Goal: Information Seeking & Learning: Learn about a topic

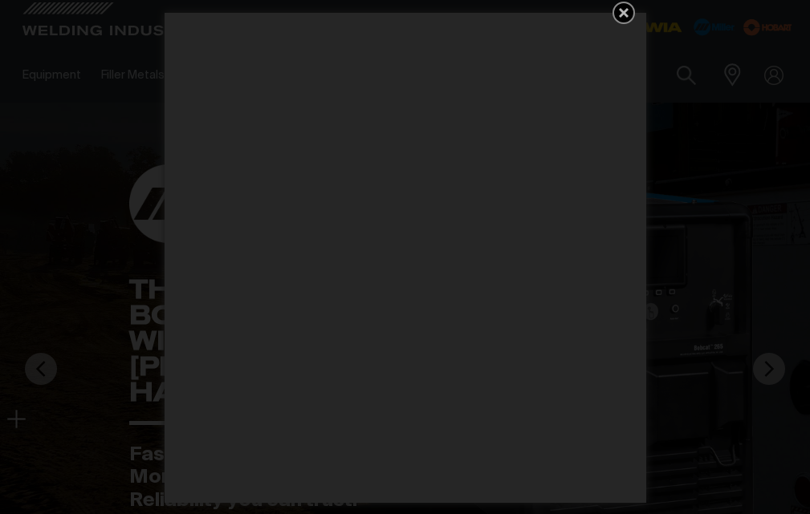
click at [627, 12] on icon "Get 5 WIA Welding Guides Free!" at bounding box center [623, 12] width 19 height 19
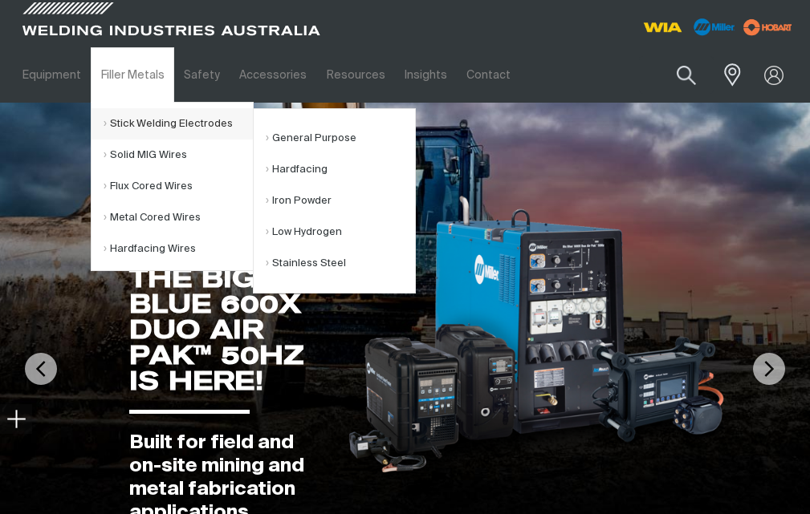
click at [147, 120] on link "Stick Welding Electrodes" at bounding box center [177, 123] width 149 height 31
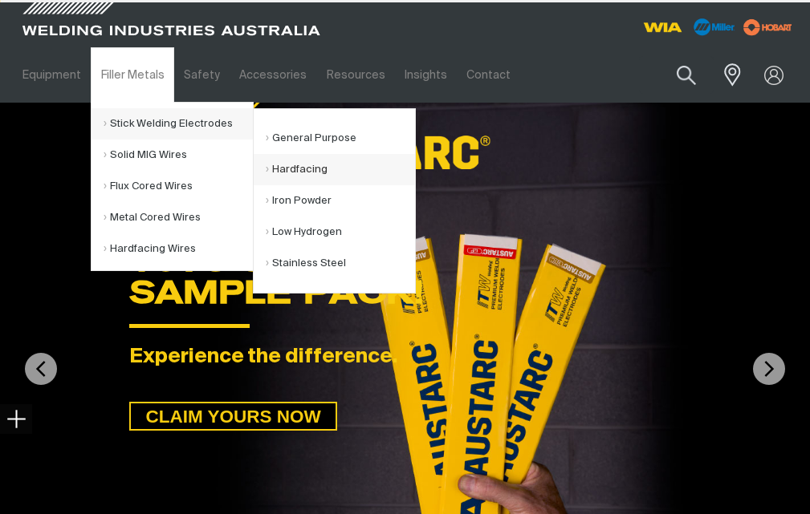
click at [317, 164] on link "Hardfacing" at bounding box center [340, 169] width 149 height 31
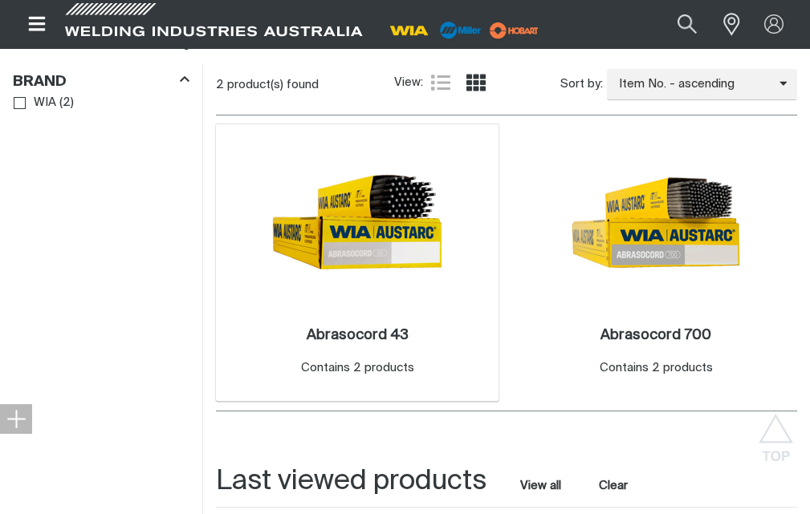
scroll to position [401, 0]
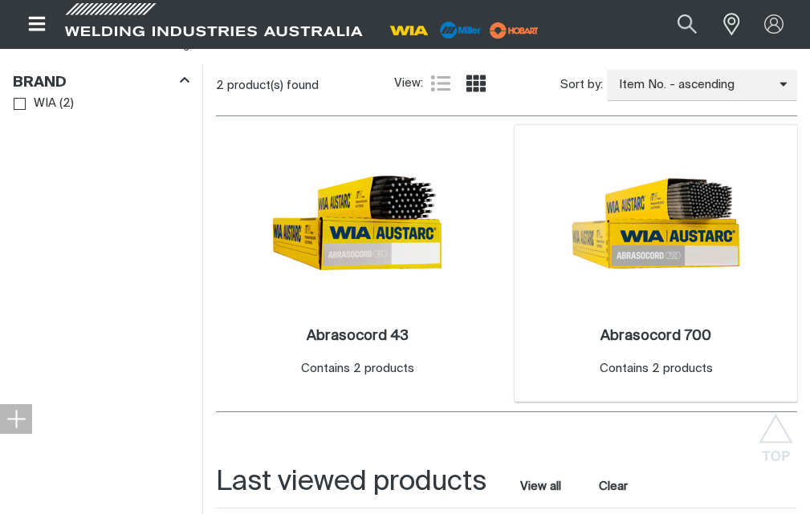
click at [769, 197] on div "2 Abrasocord 700 . Contains 2 products" at bounding box center [655, 264] width 282 height 278
click at [625, 335] on h2 "Abrasocord 700 ." at bounding box center [655, 336] width 111 height 14
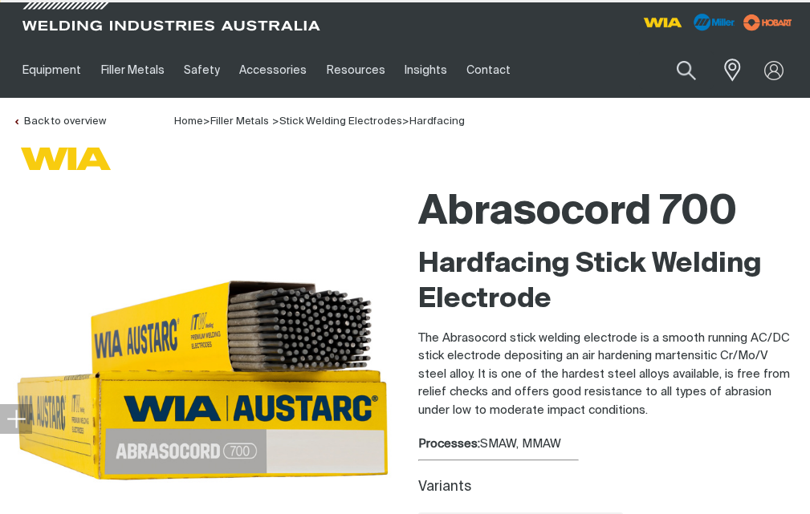
scroll to position [289, 0]
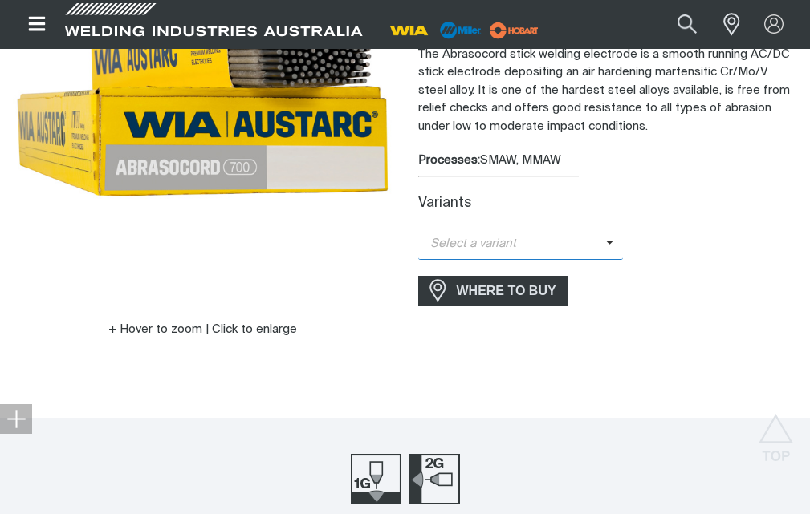
click at [558, 240] on span "Select a variant" at bounding box center [512, 244] width 188 height 18
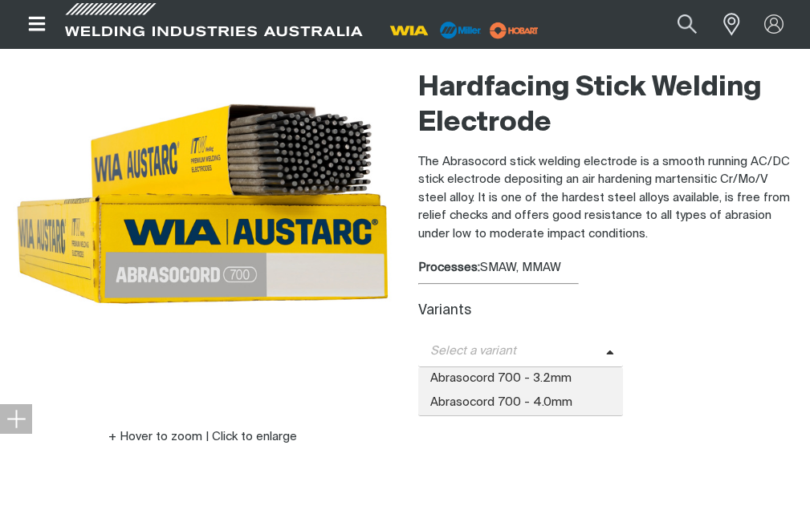
scroll to position [209, 0]
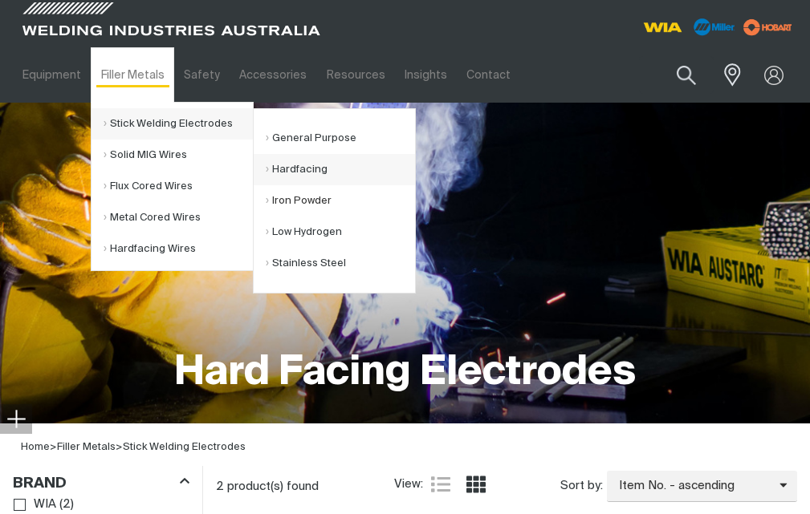
drag, startPoint x: 302, startPoint y: 169, endPoint x: 279, endPoint y: 198, distance: 37.1
drag, startPoint x: 279, startPoint y: 198, endPoint x: 274, endPoint y: 233, distance: 35.6
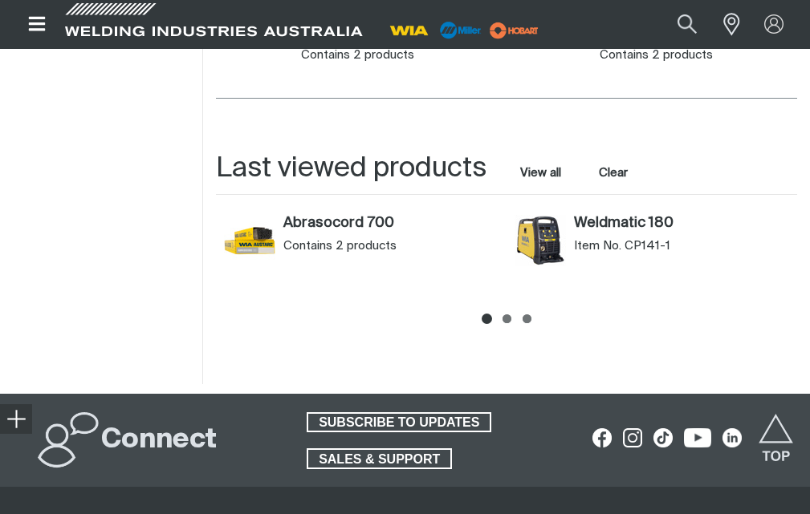
scroll to position [722, 0]
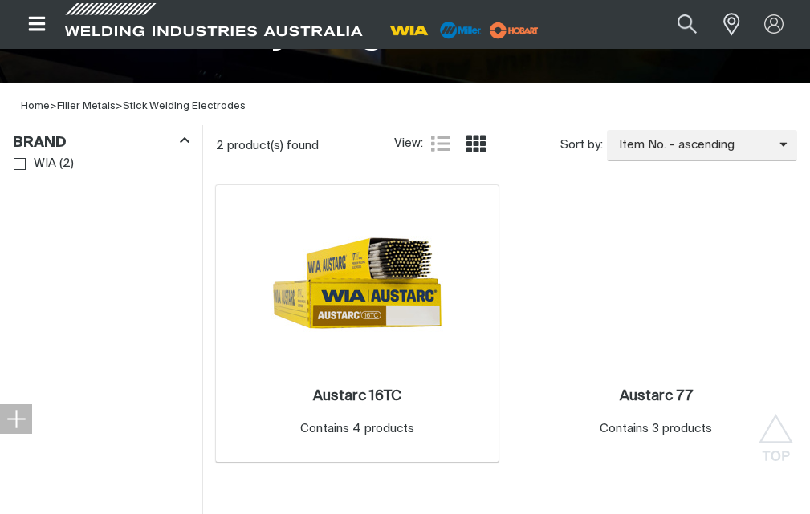
scroll to position [481, 0]
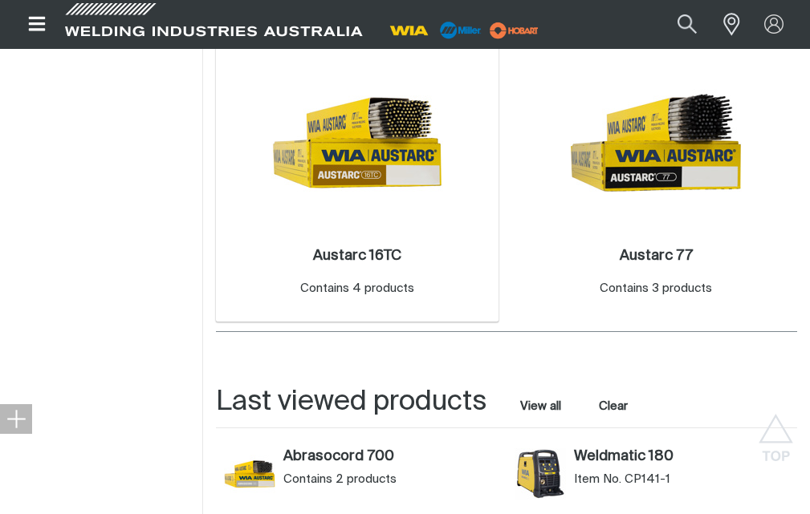
click at [386, 173] on img at bounding box center [357, 143] width 172 height 172
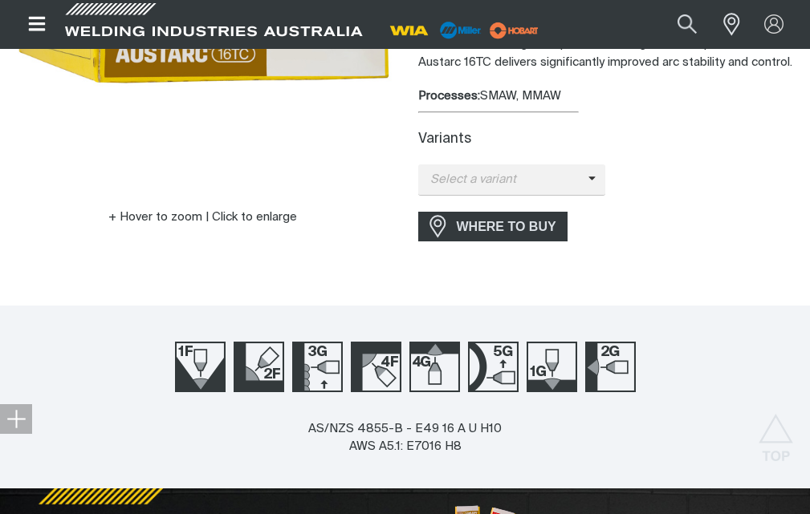
scroll to position [404, 0]
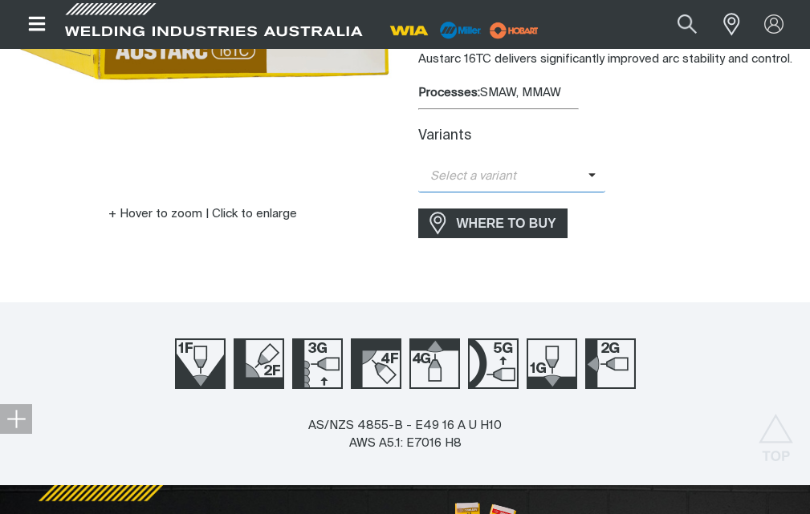
click at [487, 168] on span "Select a variant" at bounding box center [503, 177] width 170 height 18
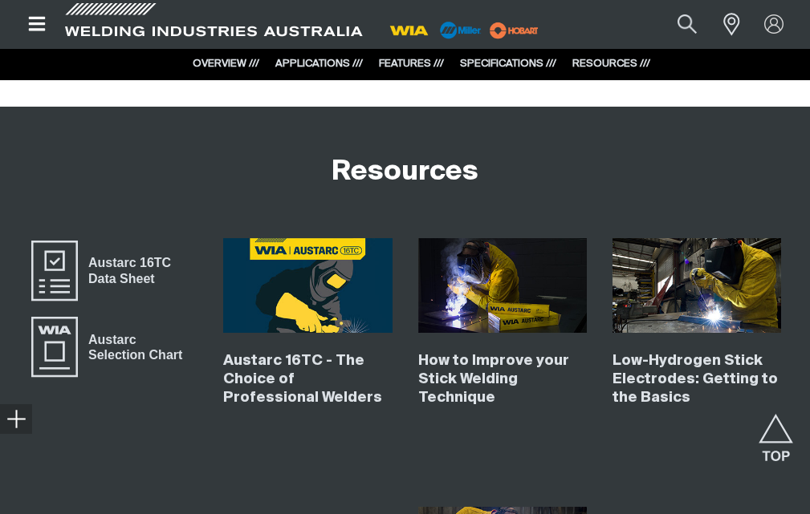
scroll to position [5218, 0]
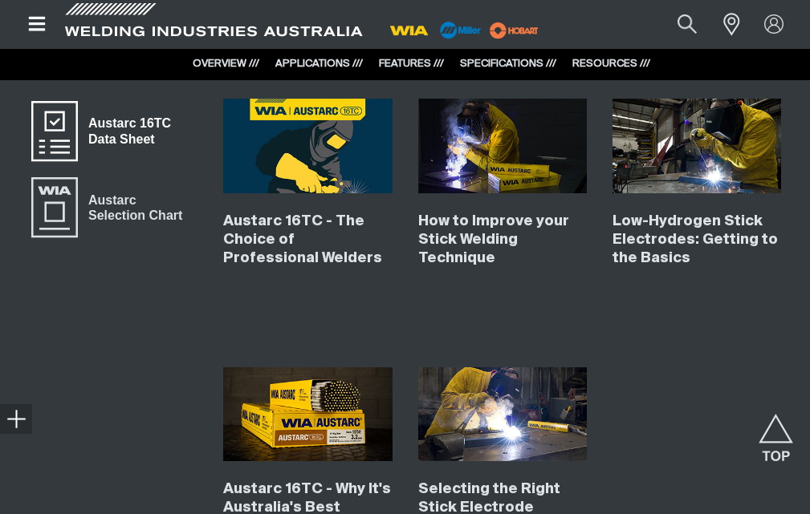
click at [102, 143] on span "Austarc 16TC Data Sheet" at bounding box center [138, 131] width 120 height 36
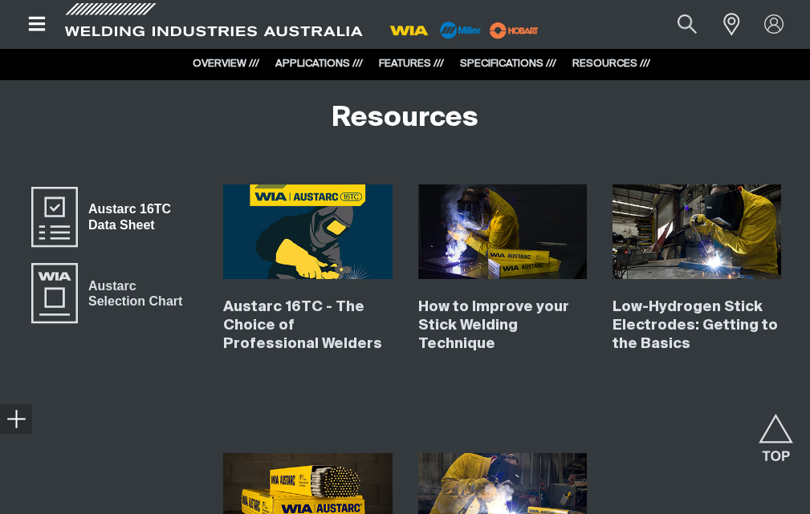
scroll to position [4977, 0]
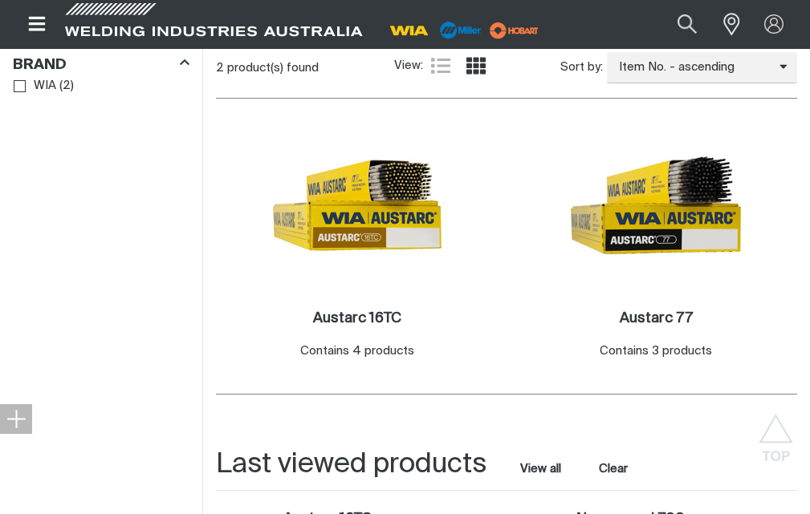
scroll to position [481, 0]
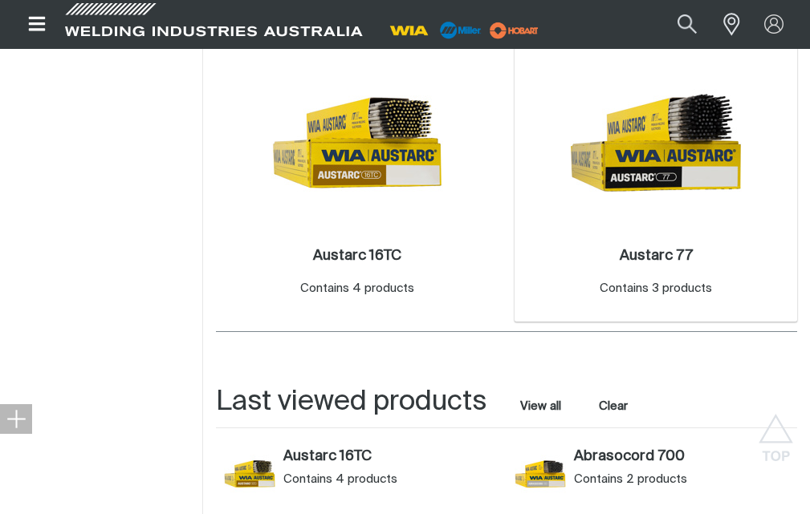
click at [670, 197] on img at bounding box center [656, 143] width 172 height 172
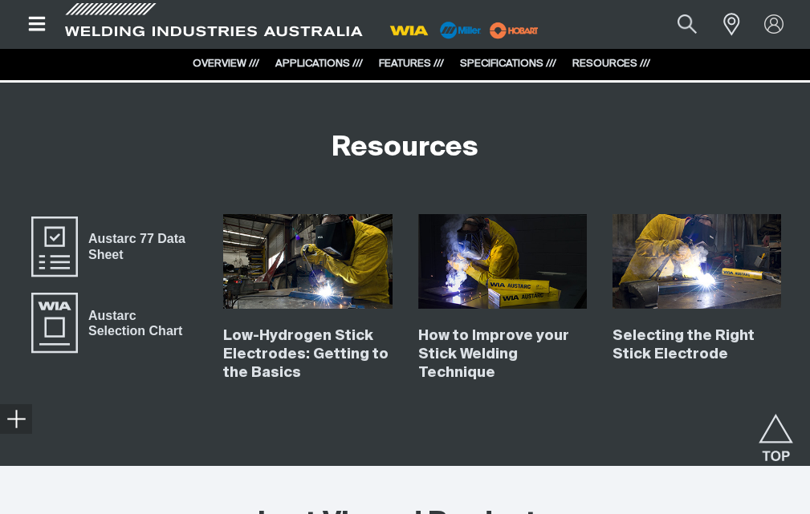
scroll to position [2487, 0]
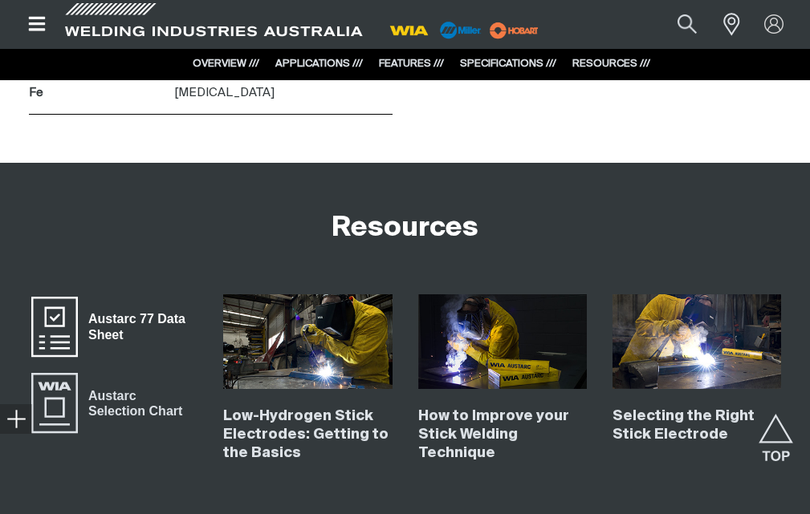
click at [78, 309] on span "Austarc 77 Data Sheet" at bounding box center [54, 326] width 51 height 64
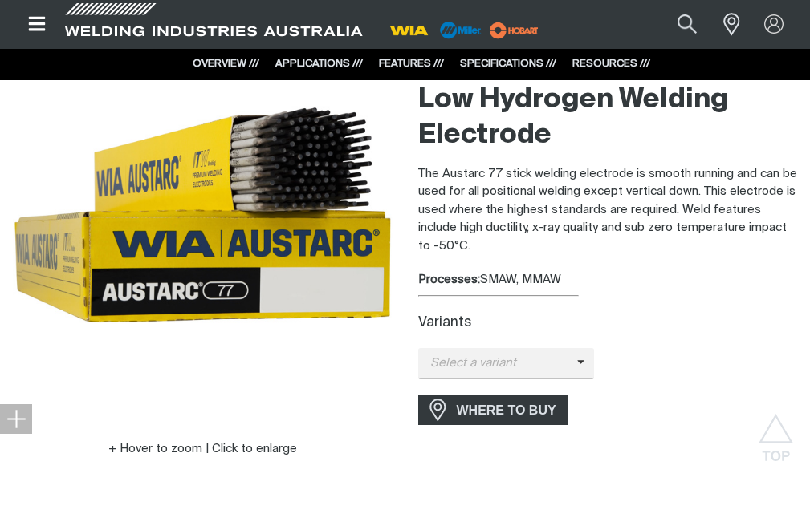
scroll to position [160, 0]
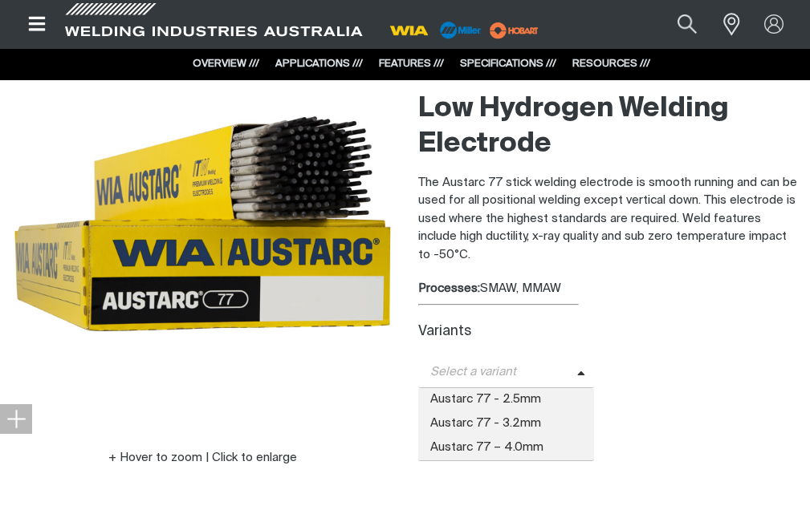
click at [481, 366] on span "Select a variant" at bounding box center [497, 372] width 159 height 18
click at [530, 446] on span "Austarc 77 – 4.0mm" at bounding box center [506, 448] width 177 height 24
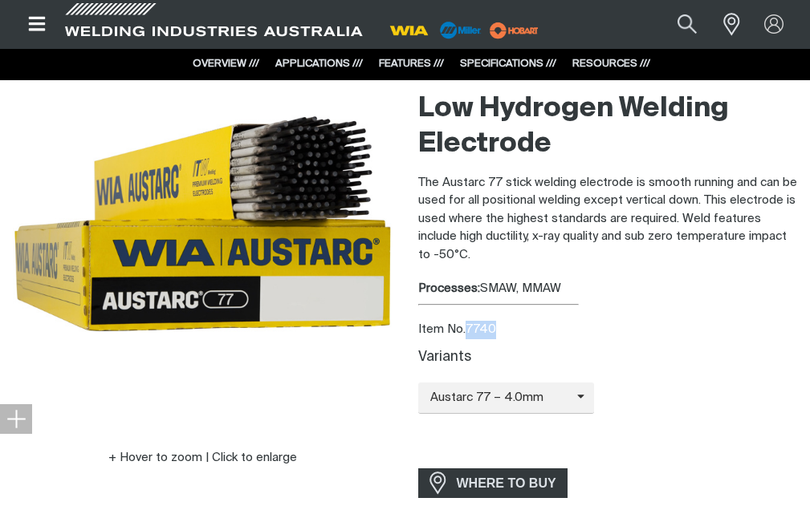
drag, startPoint x: 465, startPoint y: 326, endPoint x: 478, endPoint y: 327, distance: 12.9
click at [499, 329] on div "Item No. 7740" at bounding box center [607, 330] width 379 height 18
